Goal: Information Seeking & Learning: Learn about a topic

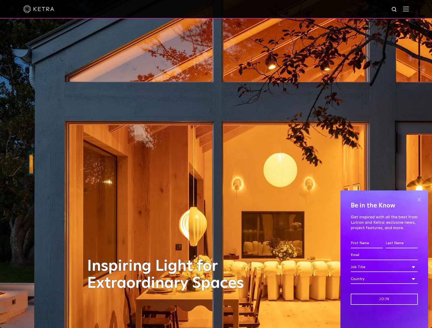
click at [420, 199] on span at bounding box center [419, 200] width 8 height 8
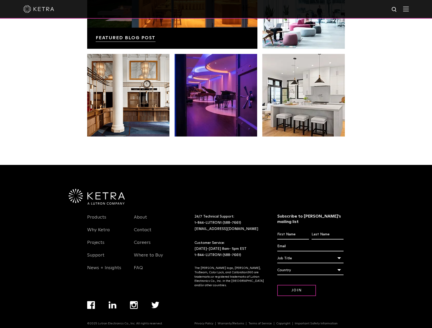
scroll to position [1085, 0]
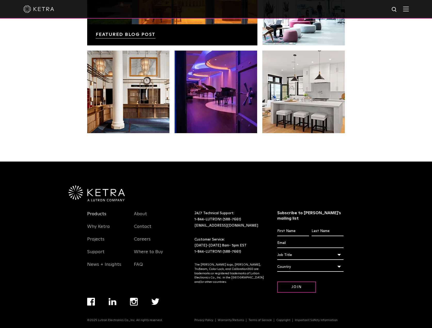
click at [98, 215] on link "Products" at bounding box center [96, 217] width 19 height 12
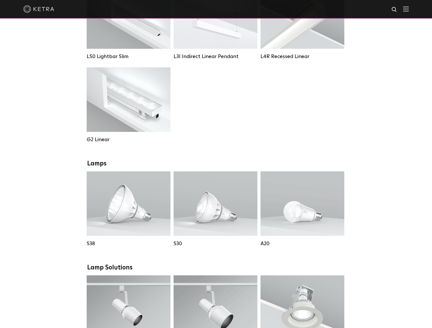
scroll to position [104, 0]
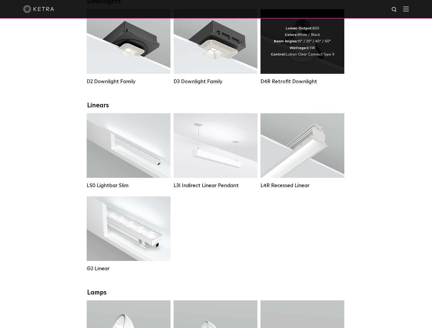
click at [325, 74] on div "Lumen Output: 800 Colors: White / Black Beam Angles: 15° / 25° / 40° / 60° Watt…" at bounding box center [302, 41] width 84 height 64
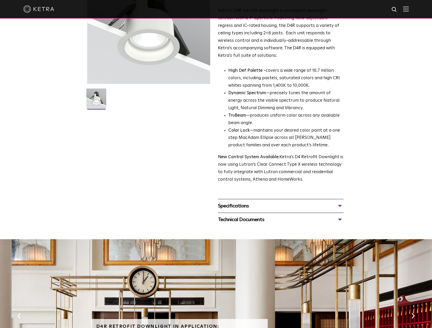
scroll to position [77, 0]
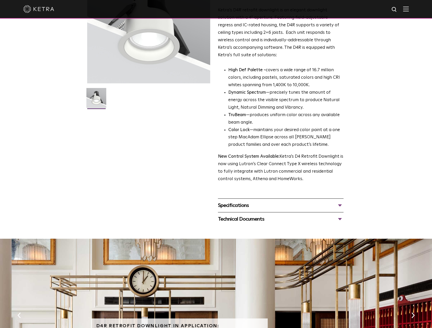
click at [259, 208] on div "Specifications" at bounding box center [281, 205] width 126 height 8
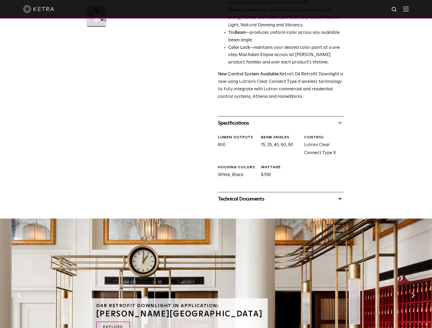
scroll to position [181, 0]
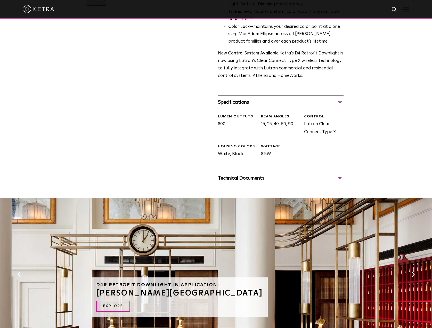
click at [252, 182] on div "Technical Documents" at bounding box center [281, 178] width 126 height 8
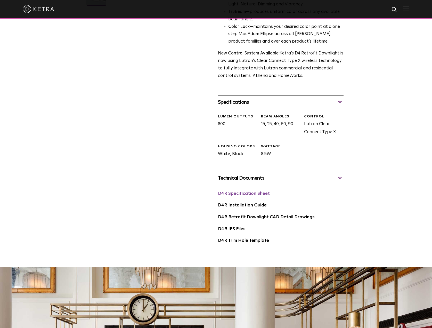
click at [241, 195] on link "D4R Specification Sheet" at bounding box center [244, 193] width 52 height 4
click at [239, 207] on link "D4R Installation Guide" at bounding box center [242, 205] width 49 height 4
click at [249, 240] on link "D4R Trim Hole Template" at bounding box center [243, 240] width 51 height 4
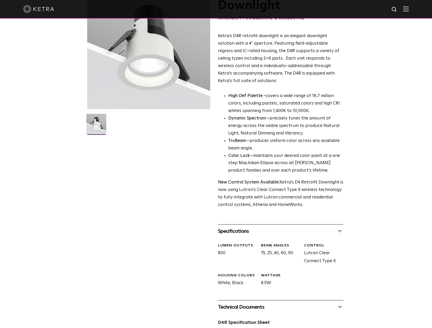
scroll to position [0, 0]
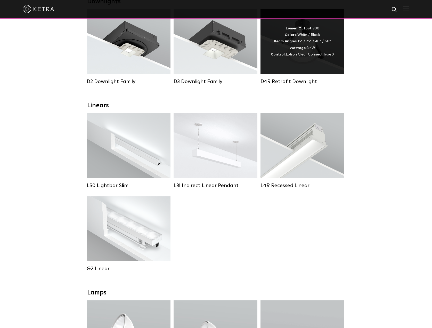
click at [315, 56] on span "Lutron Clear Connect Type X" at bounding box center [310, 55] width 48 height 4
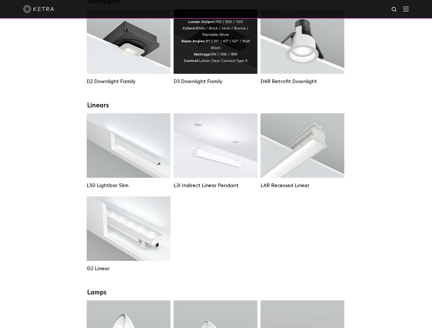
click at [231, 62] on span "Lutron Clear Connect Type X" at bounding box center [223, 61] width 48 height 4
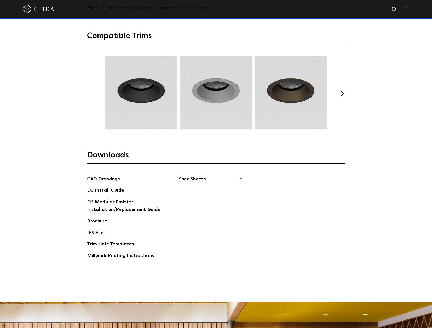
scroll to position [825, 0]
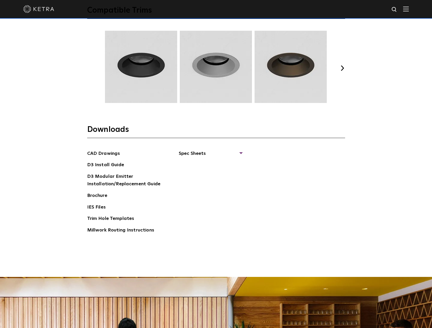
click at [340, 70] on button "Next" at bounding box center [342, 68] width 5 height 5
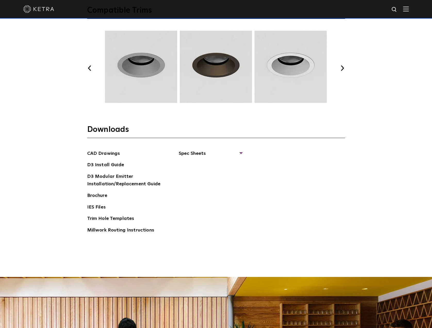
click at [340, 70] on button "Next" at bounding box center [342, 68] width 5 height 5
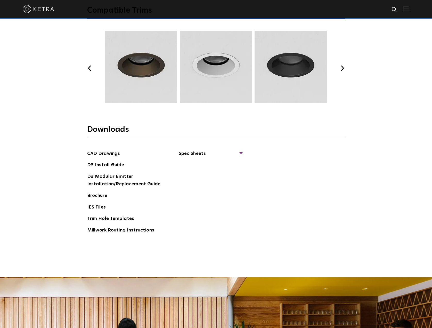
click at [340, 70] on button "Next" at bounding box center [342, 68] width 5 height 5
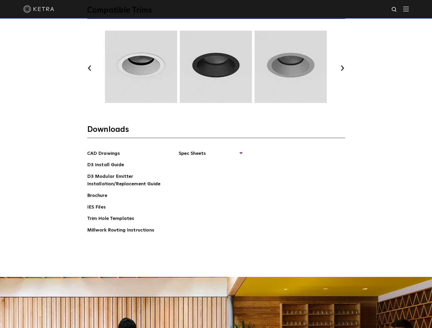
click at [340, 70] on button "Next" at bounding box center [342, 68] width 5 height 5
